Goal: Book appointment/travel/reservation

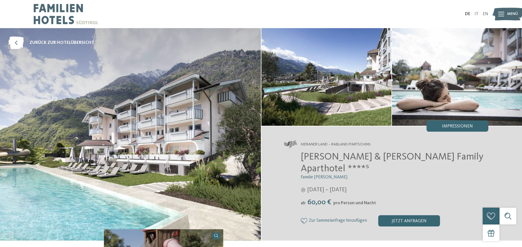
click at [184, 82] on img at bounding box center [130, 134] width 261 height 212
click at [448, 125] on span "Impressionen" at bounding box center [457, 126] width 31 height 4
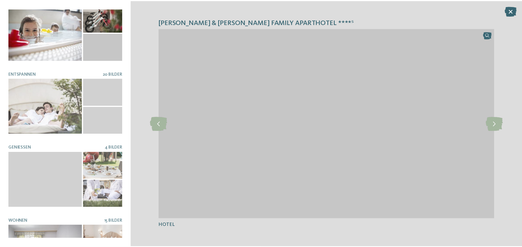
scroll to position [120, 0]
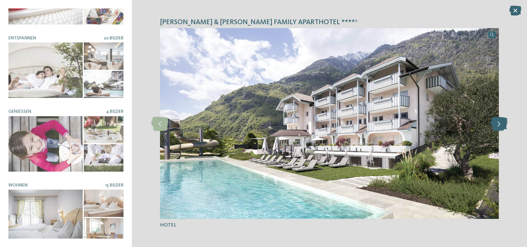
click at [498, 126] on icon at bounding box center [498, 123] width 17 height 14
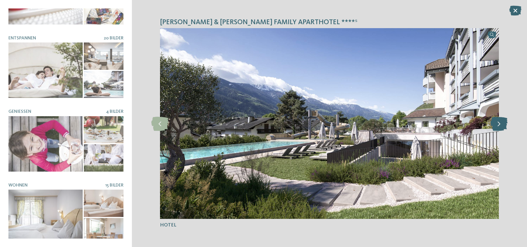
click at [498, 126] on icon at bounding box center [498, 123] width 17 height 14
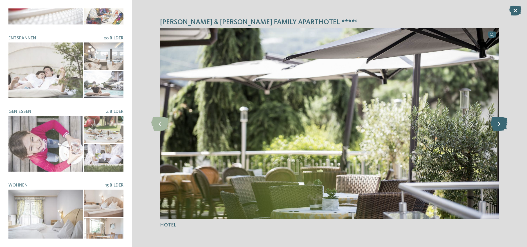
click at [498, 126] on icon at bounding box center [498, 123] width 17 height 14
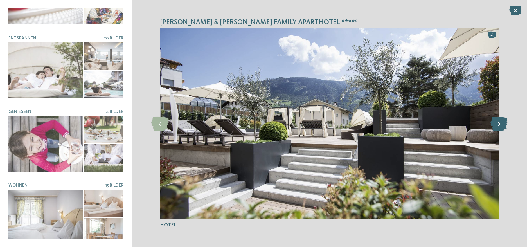
click at [498, 126] on icon at bounding box center [498, 123] width 17 height 14
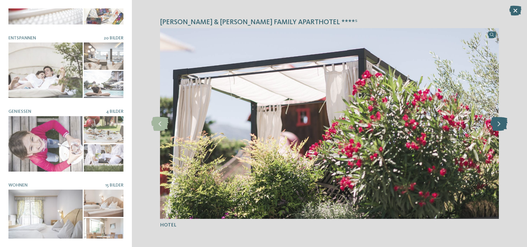
click at [498, 126] on icon at bounding box center [498, 123] width 17 height 14
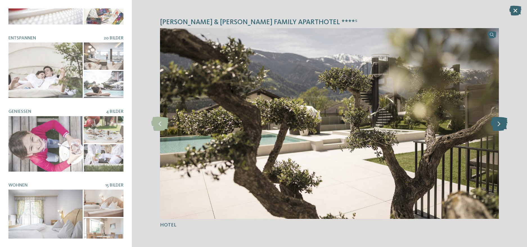
click at [498, 126] on icon at bounding box center [498, 123] width 17 height 14
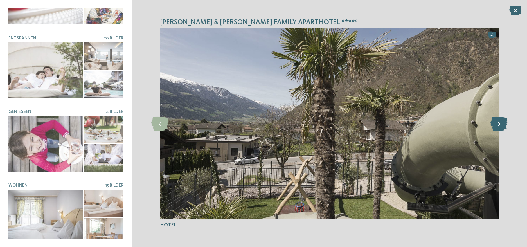
click at [498, 126] on icon at bounding box center [498, 123] width 17 height 14
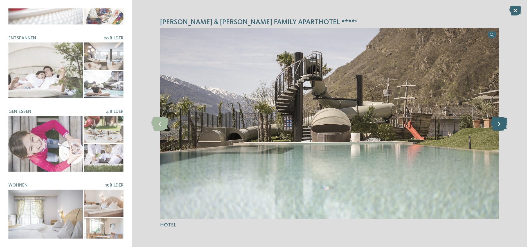
click at [503, 125] on icon at bounding box center [498, 123] width 17 height 14
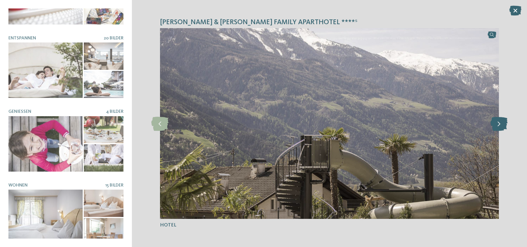
click at [503, 125] on icon at bounding box center [498, 123] width 17 height 14
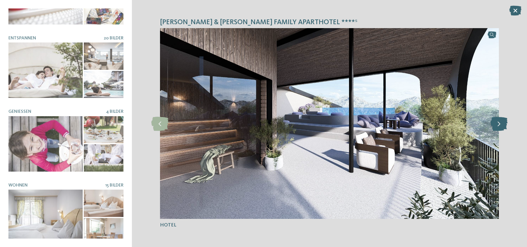
click at [503, 125] on icon at bounding box center [498, 123] width 17 height 14
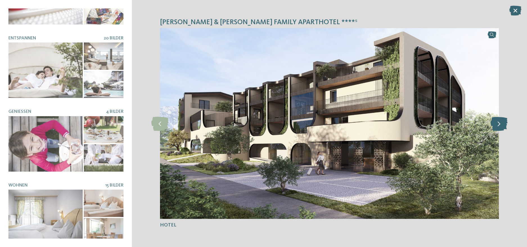
click at [503, 125] on icon at bounding box center [498, 123] width 17 height 14
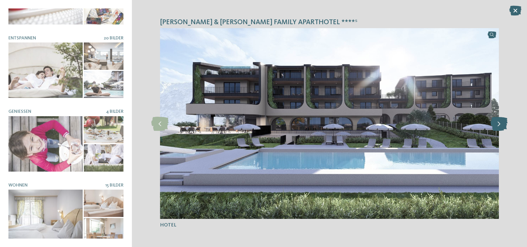
click at [503, 125] on icon at bounding box center [498, 123] width 17 height 14
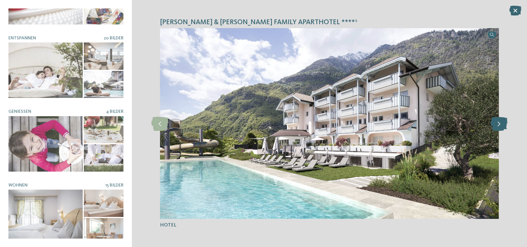
click at [503, 125] on icon at bounding box center [498, 123] width 17 height 14
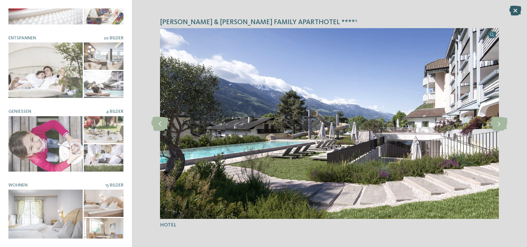
click at [515, 12] on icon at bounding box center [515, 11] width 12 height 10
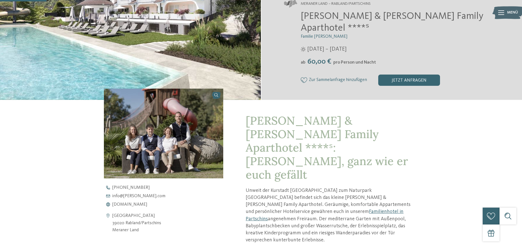
scroll to position [169, 0]
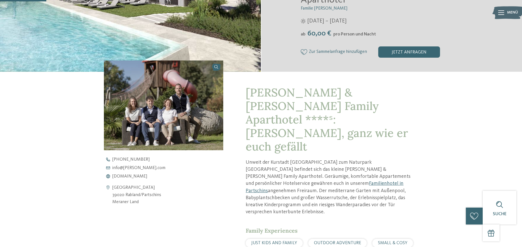
click at [357, 32] on span "pro Person und Nacht" at bounding box center [355, 34] width 43 height 4
click at [327, 30] on span "60,00 €" at bounding box center [319, 33] width 27 height 7
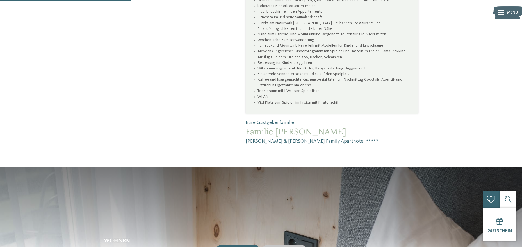
scroll to position [646, 0]
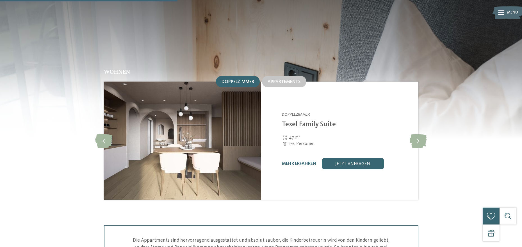
click at [323, 121] on link "Texel Family Suite" at bounding box center [309, 124] width 54 height 7
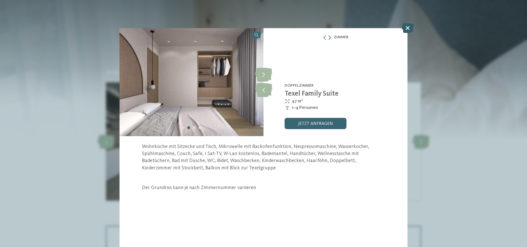
click at [407, 30] on icon at bounding box center [407, 28] width 12 height 10
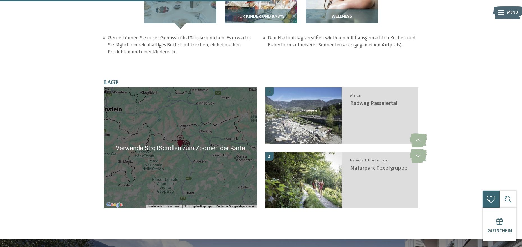
scroll to position [955, 0]
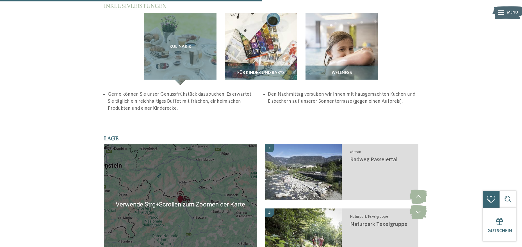
click at [182, 196] on img "Radweg Passeiertal" at bounding box center [185, 200] width 8 height 8
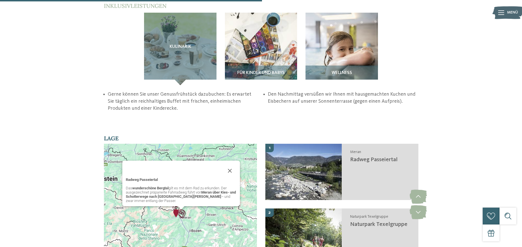
click at [175, 197] on img "Familienapparthotel Heidi" at bounding box center [176, 213] width 8 height 8
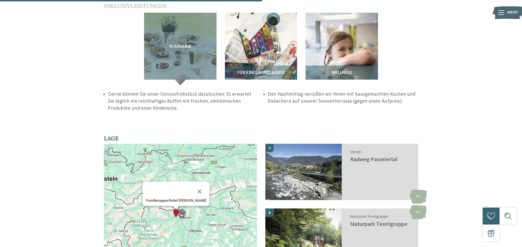
click at [172, 174] on div "Familienapparthotel [PERSON_NAME]" at bounding box center [180, 204] width 153 height 121
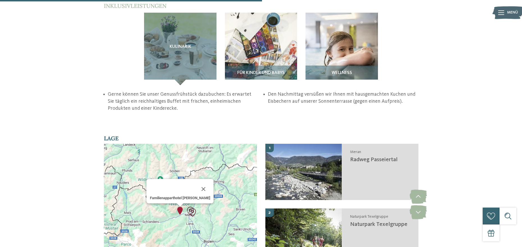
click at [172, 174] on div "Familienapparthotel [PERSON_NAME]" at bounding box center [180, 204] width 153 height 121
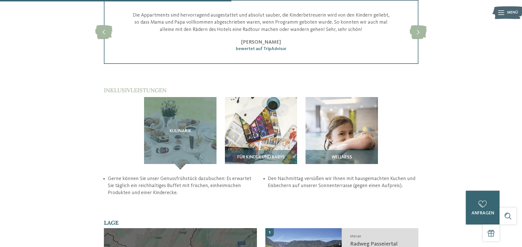
scroll to position [983, 0]
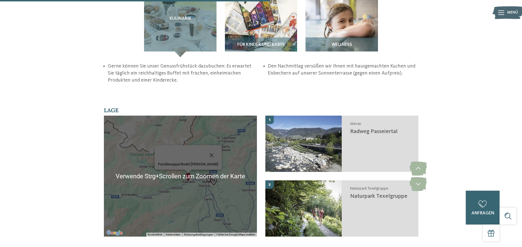
click at [195, 146] on div "Familienapparthotel [PERSON_NAME]" at bounding box center [180, 175] width 153 height 121
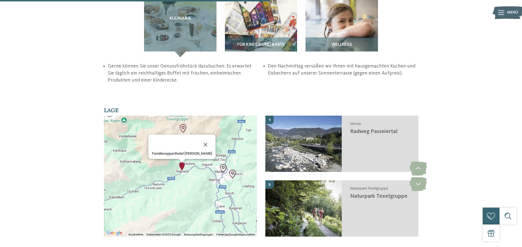
click at [186, 127] on div "Familienapparthotel [PERSON_NAME]" at bounding box center [180, 175] width 153 height 121
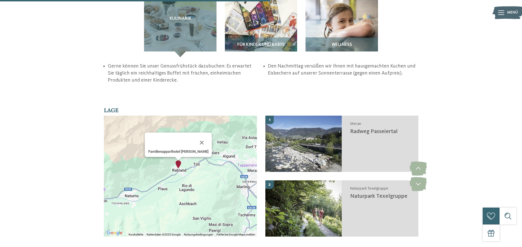
click at [182, 132] on div "Familienapparthotel [PERSON_NAME]" at bounding box center [180, 175] width 153 height 121
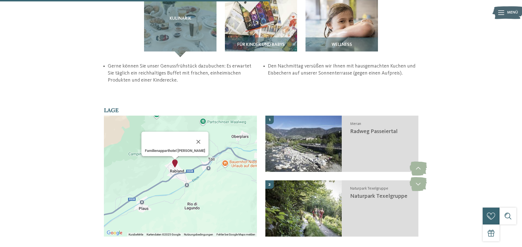
drag, startPoint x: 176, startPoint y: 128, endPoint x: 177, endPoint y: 139, distance: 11.0
click at [177, 139] on div "Familienapparthotel [PERSON_NAME]" at bounding box center [180, 175] width 153 height 121
